Goal: Check status: Check status

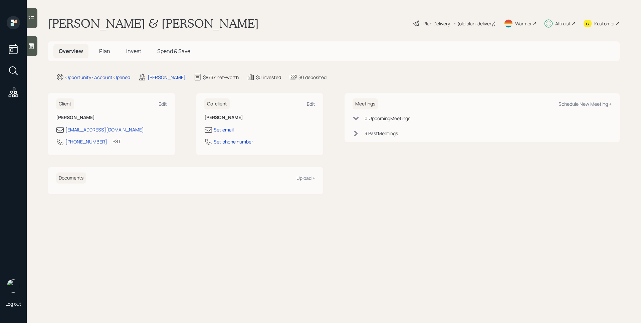
click at [141, 49] on h5 "Invest" at bounding box center [134, 51] width 26 height 14
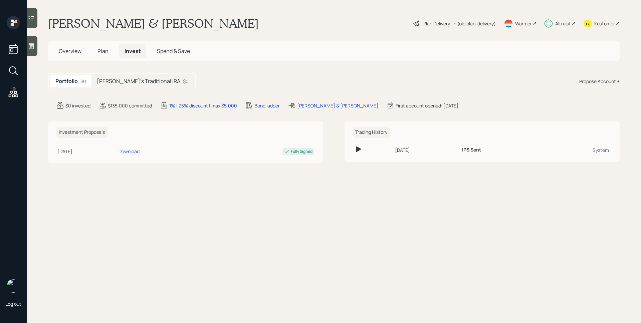
click at [136, 82] on h5 "Anita's Traditional IRA" at bounding box center [138, 81] width 83 height 6
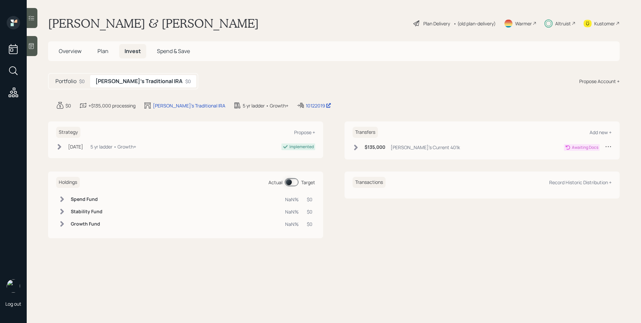
click at [565, 20] on div "Altruist" at bounding box center [563, 23] width 16 height 7
click at [423, 143] on div "Transfers Add new + $135,000 Anita's Current 401k Awaiting Docs" at bounding box center [482, 141] width 275 height 38
click at [377, 148] on h6 "$135,000" at bounding box center [375, 148] width 21 height 6
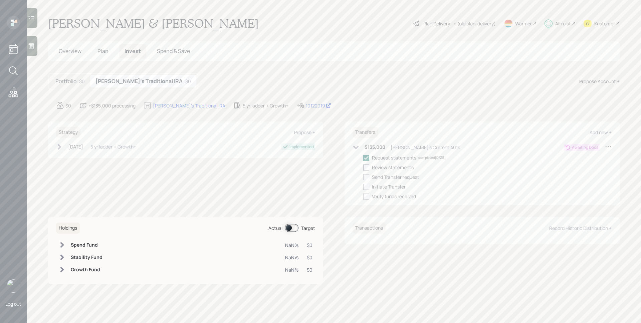
click at [369, 168] on label at bounding box center [367, 167] width 9 height 7
click at [363, 168] on input "checkbox" at bounding box center [363, 167] width 0 height 0
checkbox input "true"
click at [368, 175] on div at bounding box center [366, 177] width 6 height 6
click at [363, 177] on input "checkbox" at bounding box center [363, 177] width 0 height 0
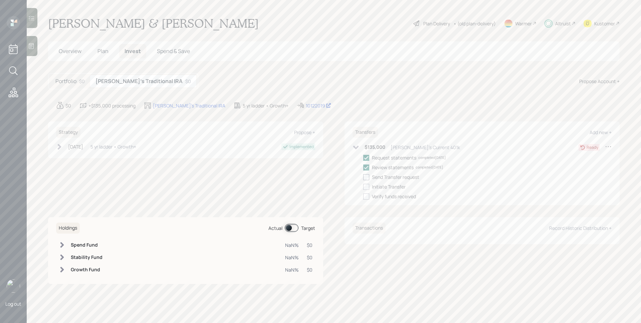
checkbox input "true"
click at [368, 185] on div at bounding box center [366, 187] width 6 height 6
click at [363, 187] on input "checkbox" at bounding box center [363, 187] width 0 height 0
checkbox input "true"
click at [381, 104] on div "$0 +$135,000 processing Anita's Traditional IRA 5 yr ladder • Growth+ 10122019" at bounding box center [338, 105] width 564 height 8
